Goal: Contribute content: Add original content to the website for others to see

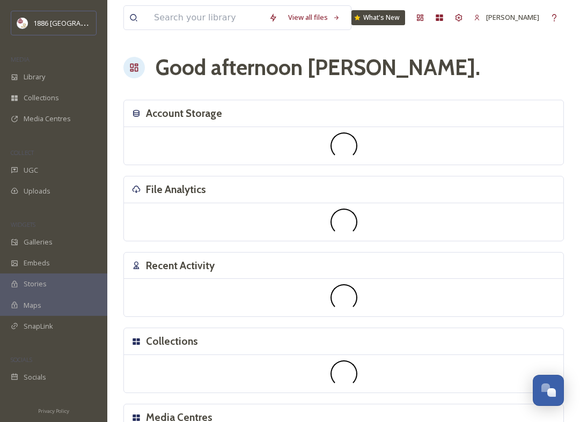
click at [98, 176] on div "UGC" at bounding box center [53, 170] width 107 height 21
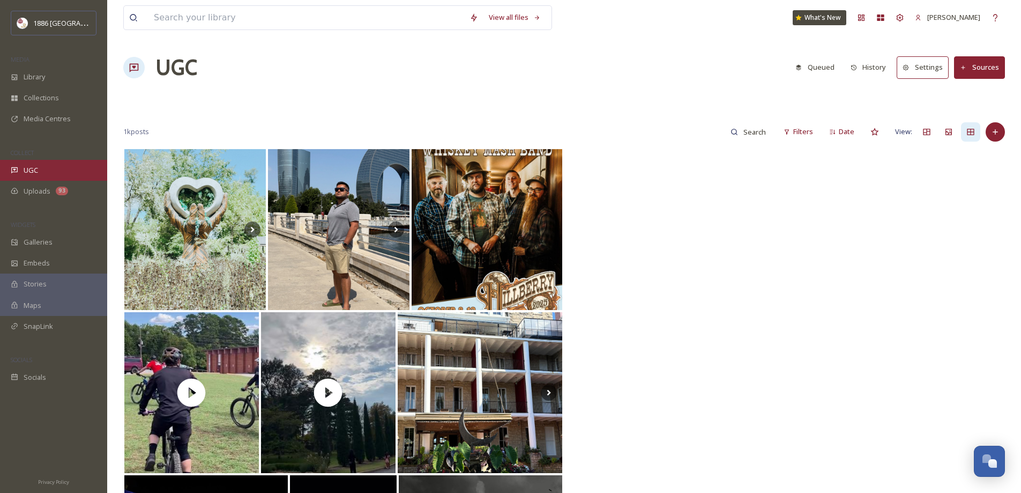
click at [32, 171] on span "UGC" at bounding box center [31, 170] width 14 height 10
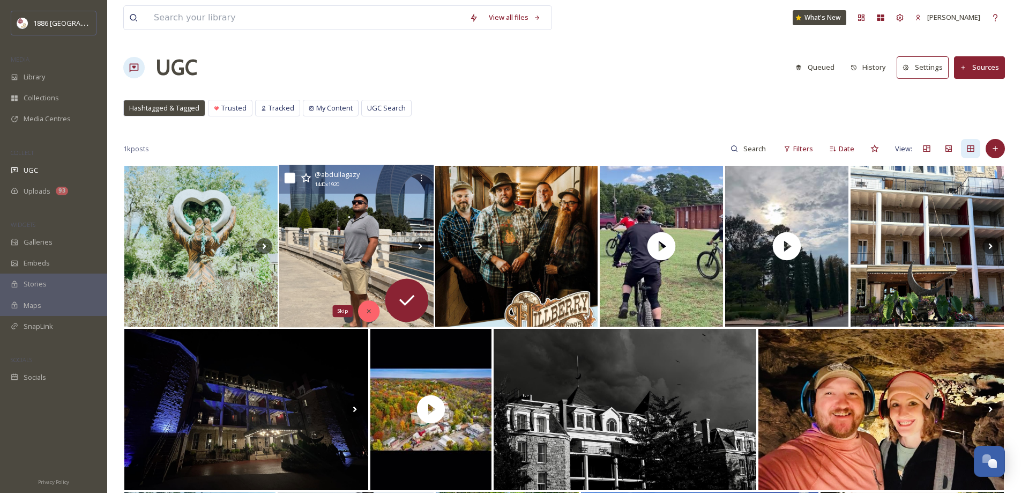
click at [375, 309] on div "Skip" at bounding box center [368, 310] width 21 height 21
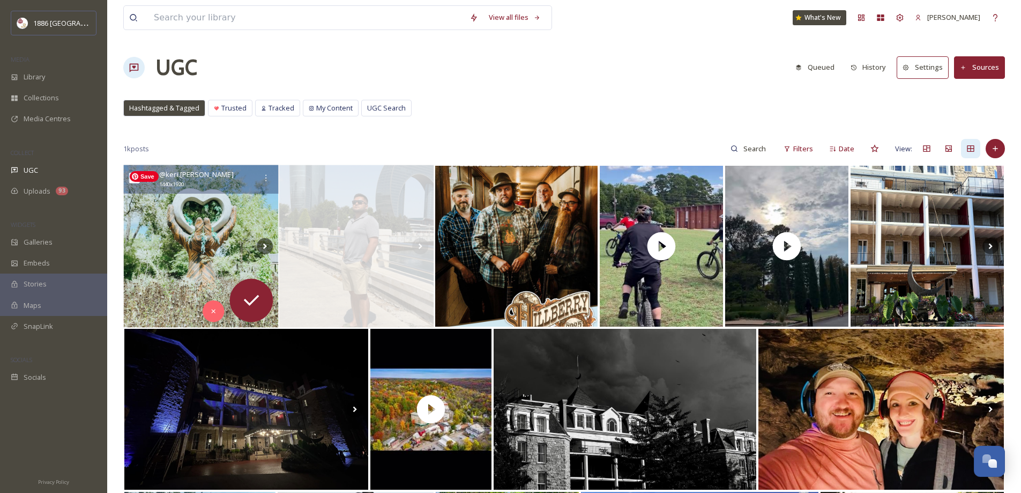
click at [234, 239] on img at bounding box center [201, 246] width 155 height 162
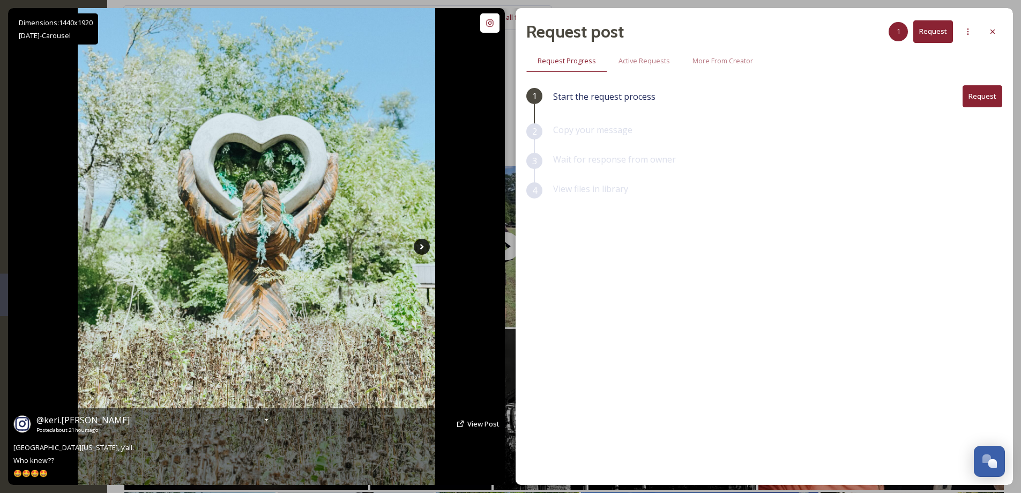
click at [420, 244] on icon at bounding box center [422, 247] width 16 height 16
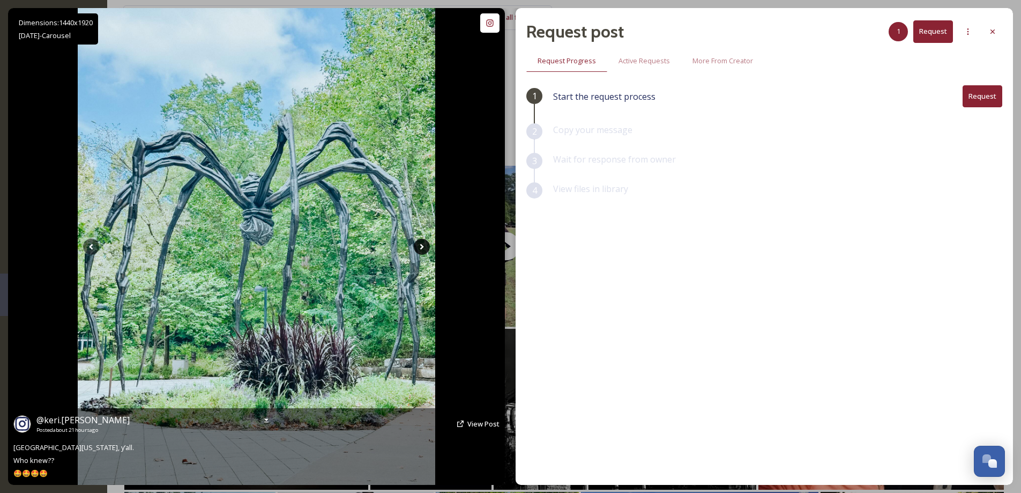
click at [420, 244] on icon at bounding box center [422, 247] width 16 height 16
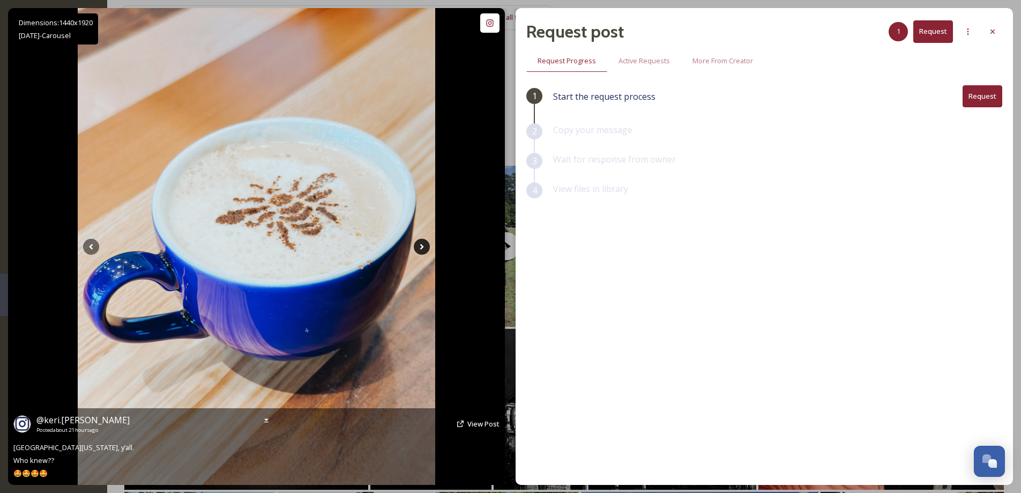
click at [420, 244] on icon at bounding box center [422, 247] width 16 height 16
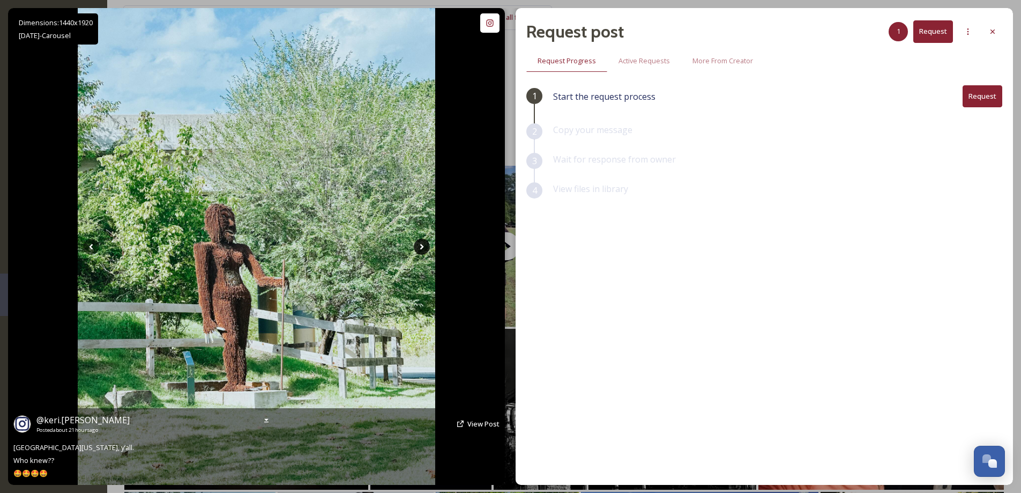
click at [420, 244] on icon at bounding box center [422, 247] width 16 height 16
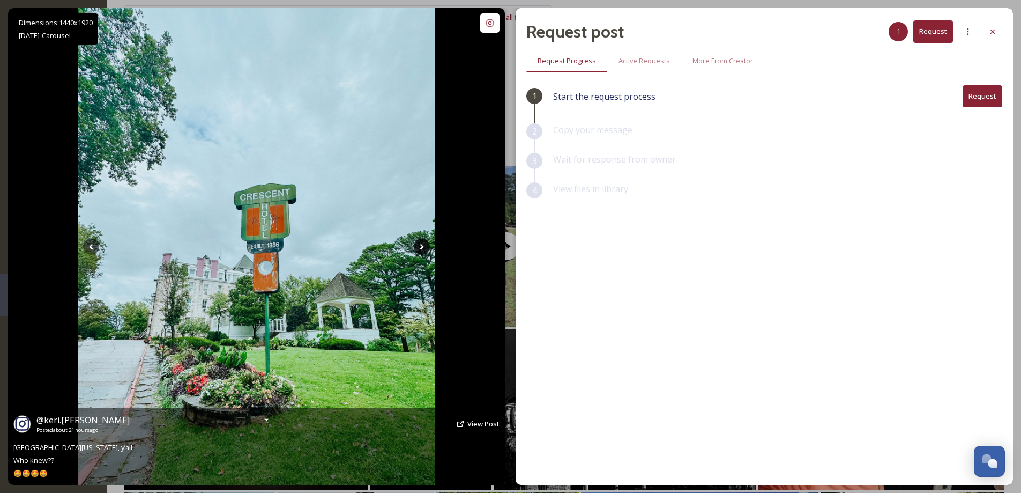
click at [420, 244] on icon at bounding box center [422, 247] width 16 height 16
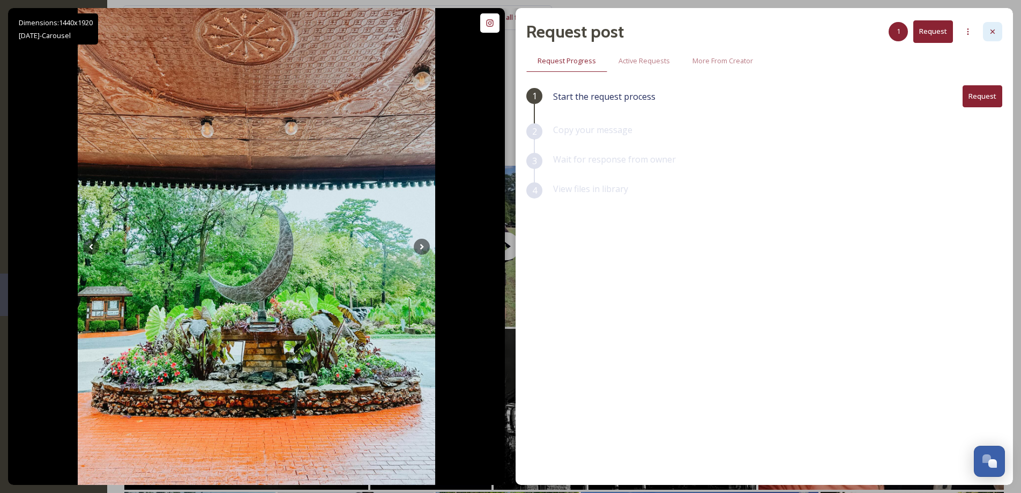
click at [587, 33] on div at bounding box center [992, 31] width 19 height 19
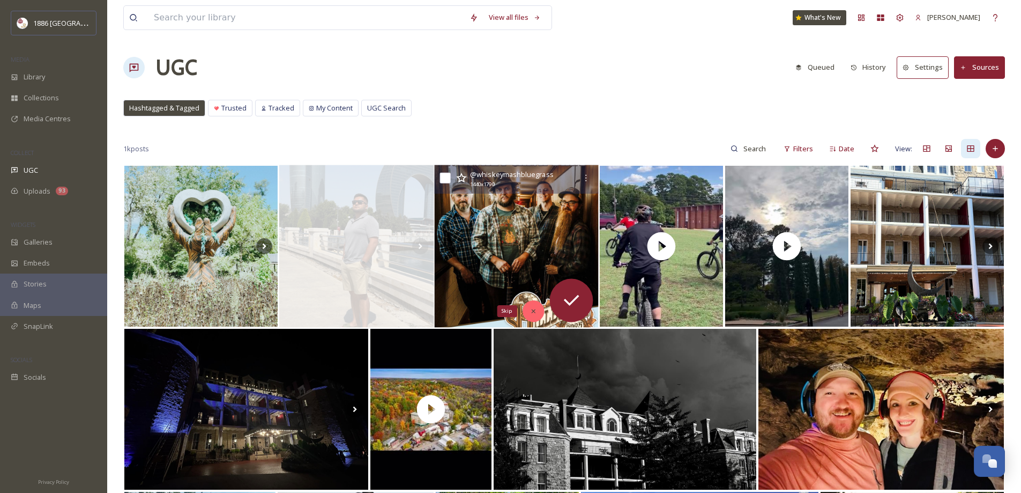
click at [535, 310] on icon at bounding box center [534, 311] width 8 height 8
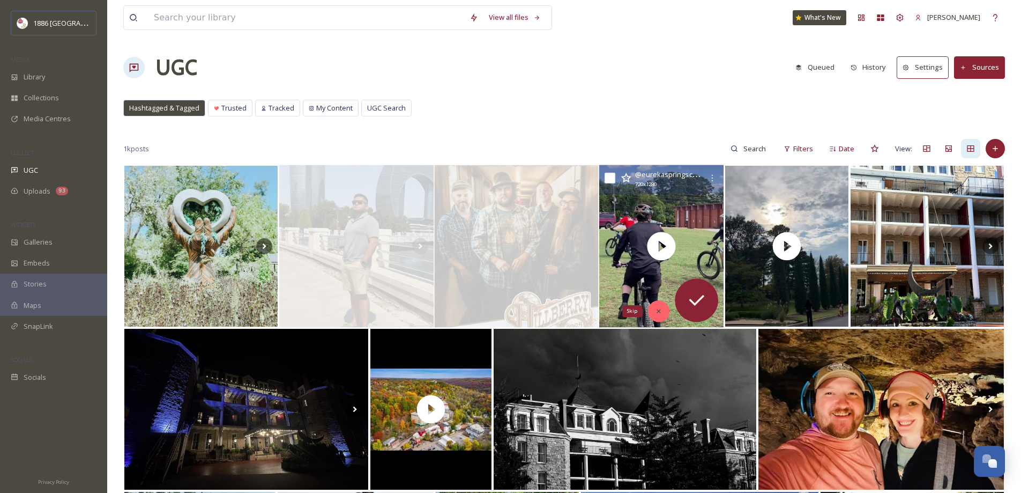
click at [587, 308] on icon at bounding box center [659, 311] width 8 height 8
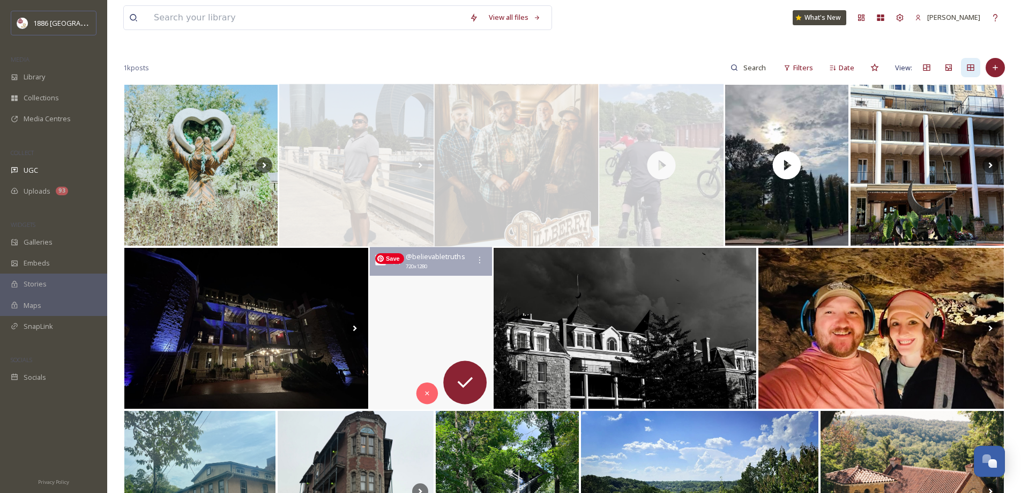
scroll to position [161, 0]
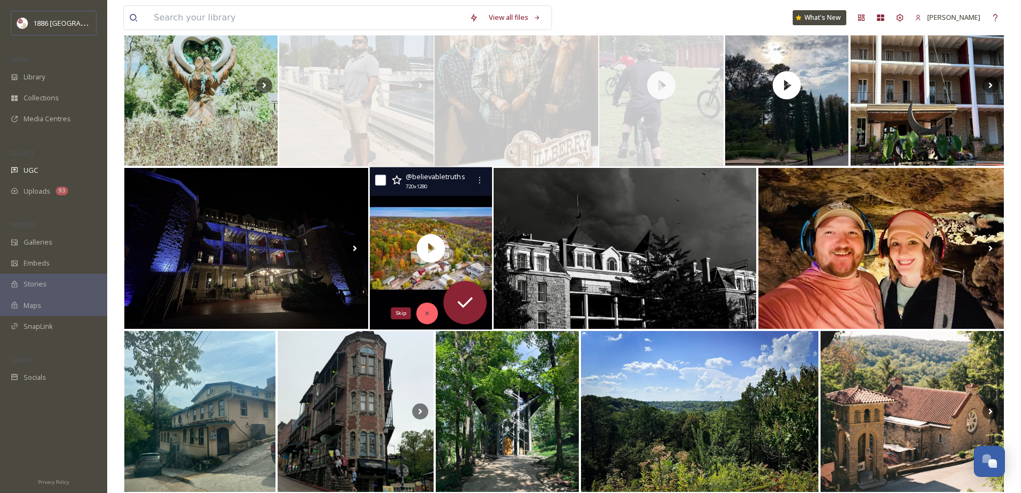
click at [424, 310] on icon at bounding box center [428, 313] width 8 height 8
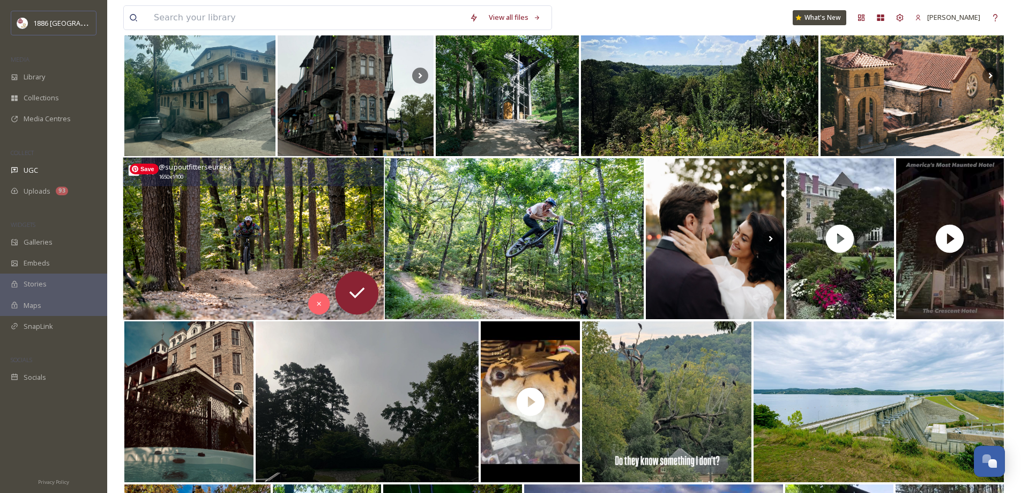
scroll to position [643, 0]
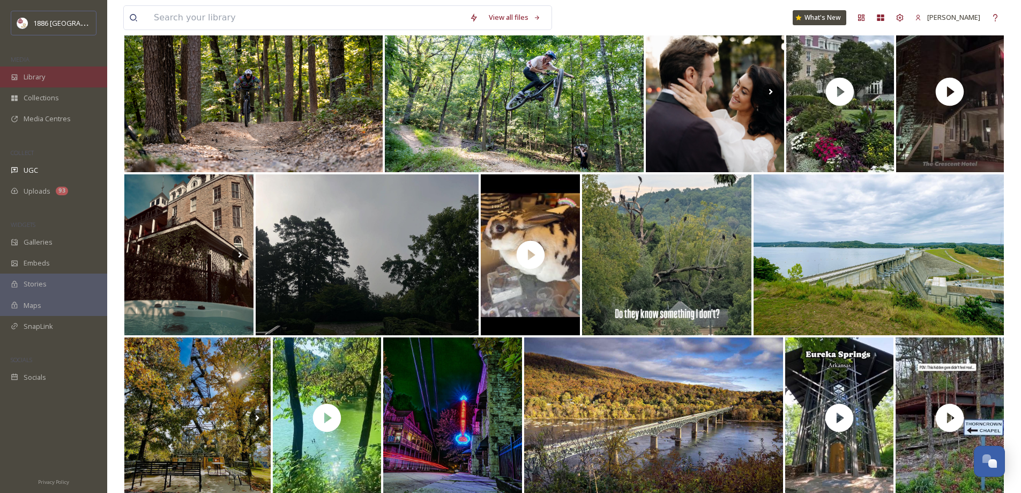
click at [24, 75] on span "Library" at bounding box center [34, 77] width 21 height 10
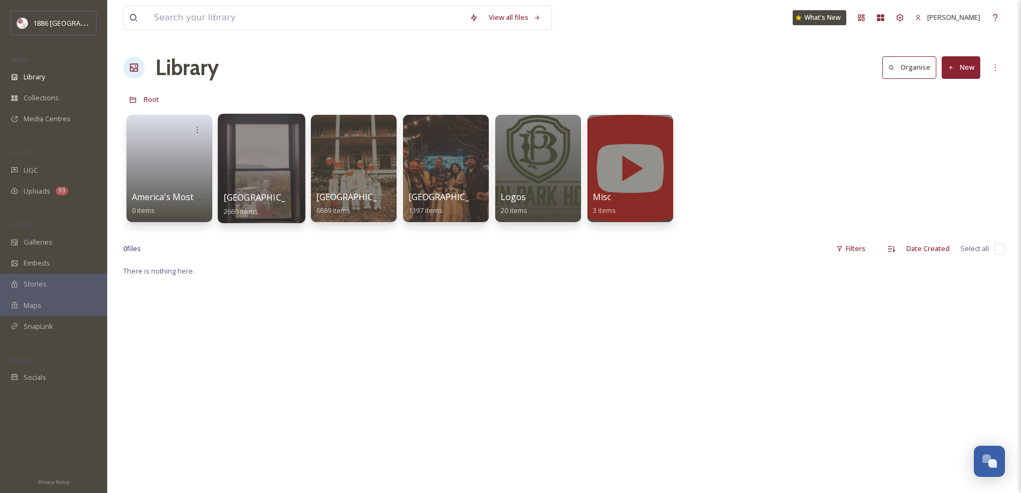
click at [275, 206] on div "[GEOGRAPHIC_DATA] 2669 items" at bounding box center [262, 204] width 77 height 27
click at [265, 193] on span "[GEOGRAPHIC_DATA]" at bounding box center [268, 197] width 88 height 12
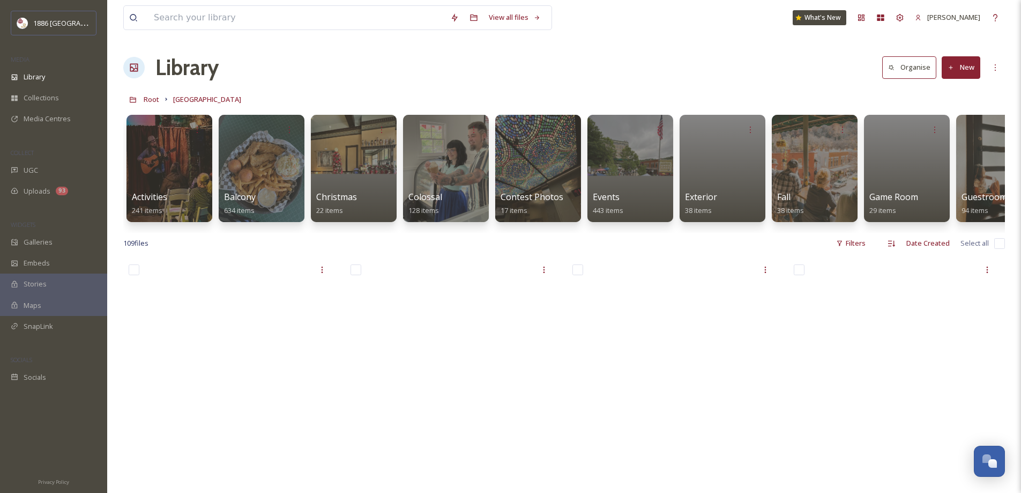
click at [372, 77] on div "Library Organise New" at bounding box center [564, 67] width 882 height 32
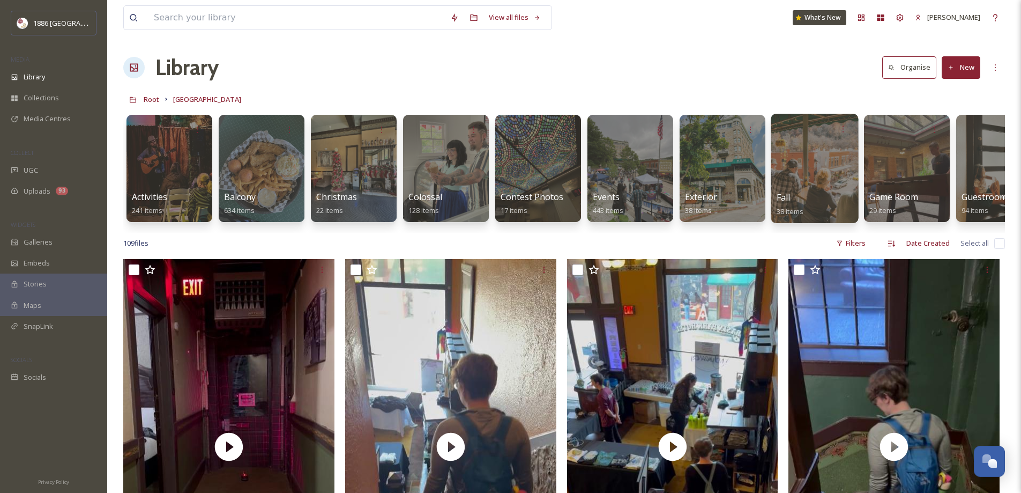
click at [587, 170] on div at bounding box center [814, 168] width 87 height 109
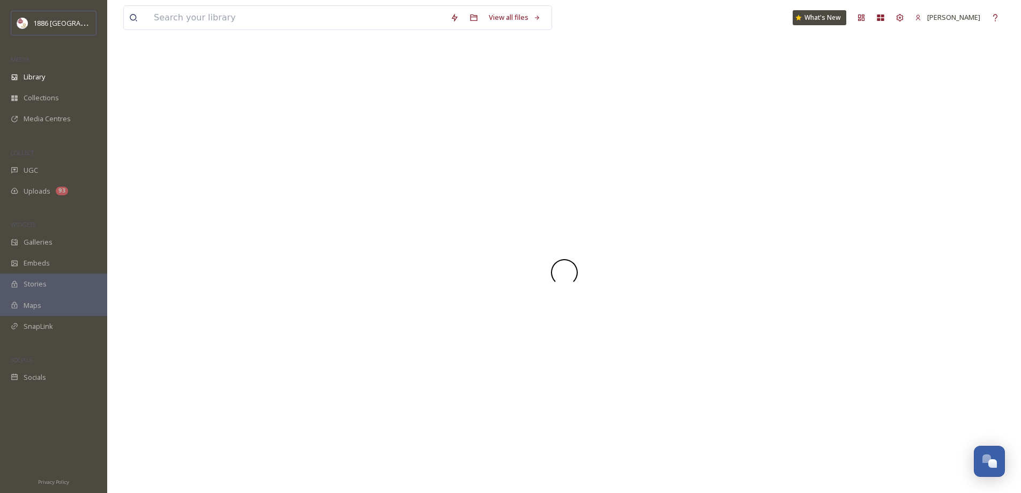
click at [587, 211] on div at bounding box center [564, 271] width 882 height 441
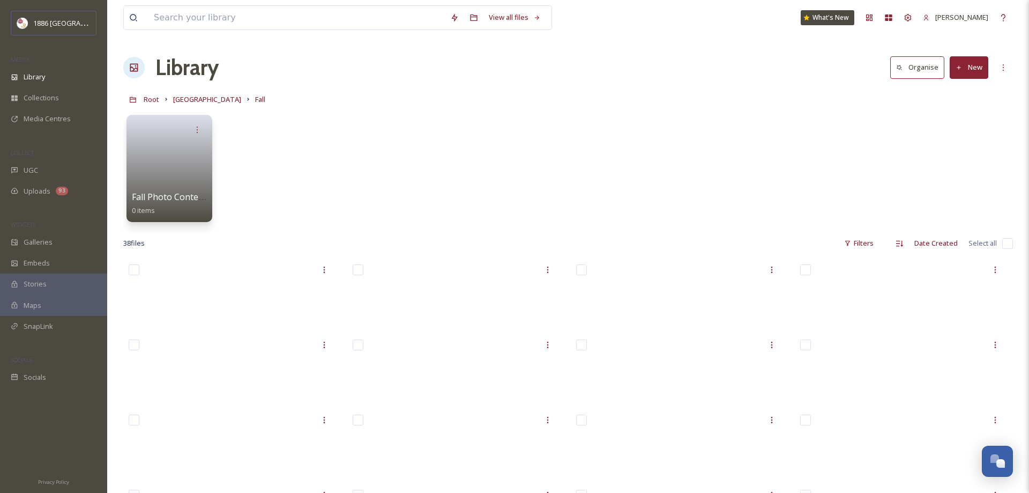
click at [587, 69] on button "New" at bounding box center [969, 67] width 39 height 22
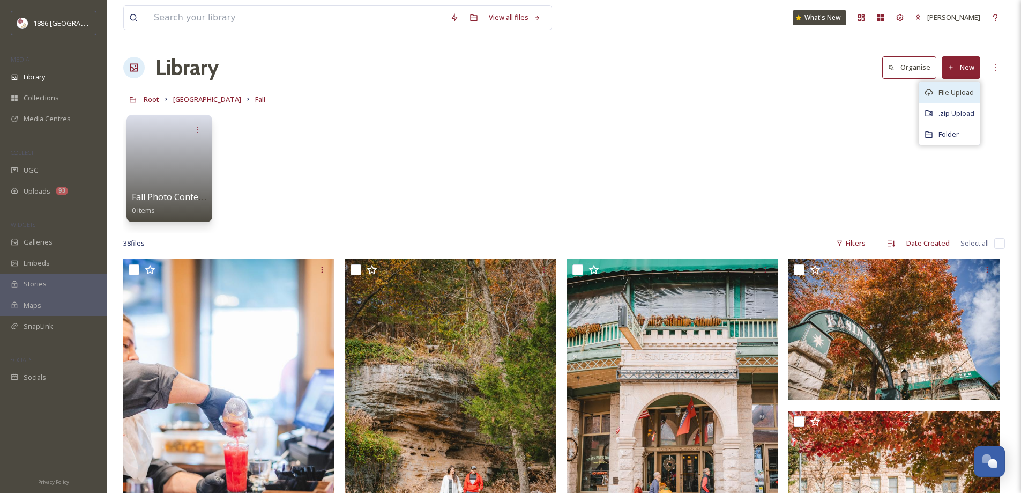
click at [587, 94] on span "File Upload" at bounding box center [956, 92] width 35 height 10
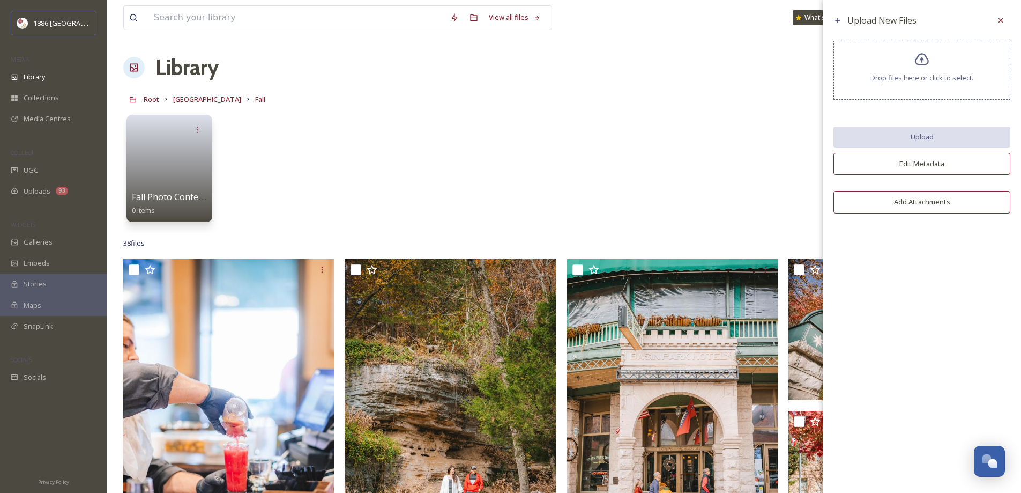
click at [587, 55] on div "Drop files here or click to select." at bounding box center [922, 70] width 177 height 59
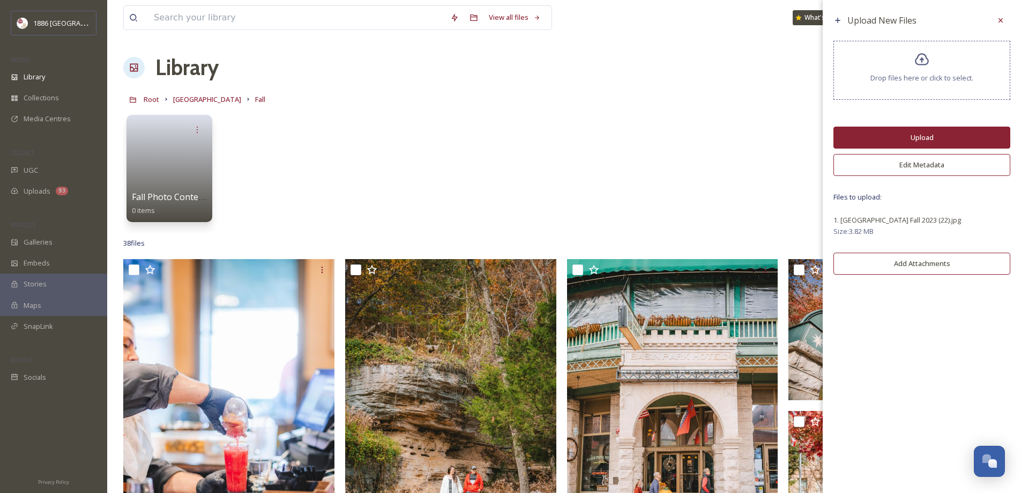
click at [587, 143] on button "Upload" at bounding box center [922, 138] width 177 height 22
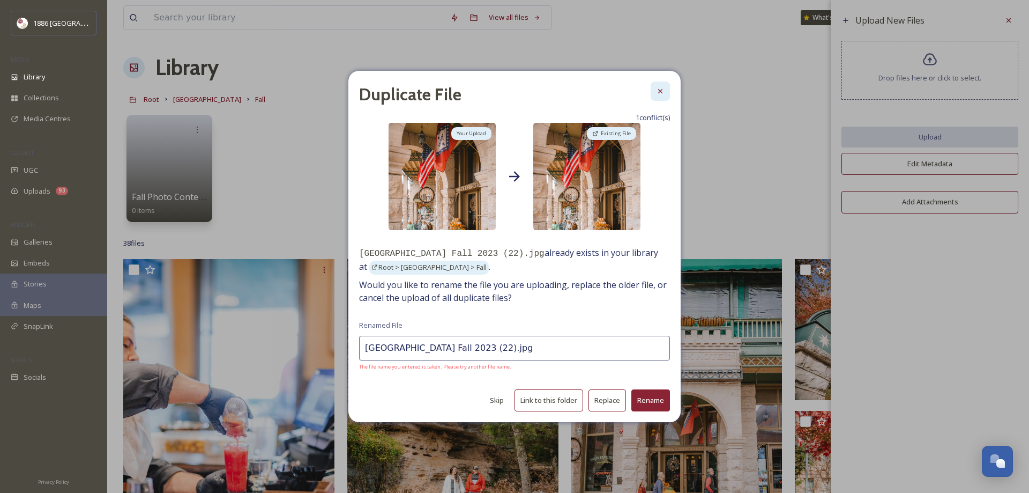
drag, startPoint x: 661, startPoint y: 92, endPoint x: 803, endPoint y: 9, distance: 165.1
click at [587, 92] on icon at bounding box center [660, 91] width 9 height 9
